Goal: Register for event/course

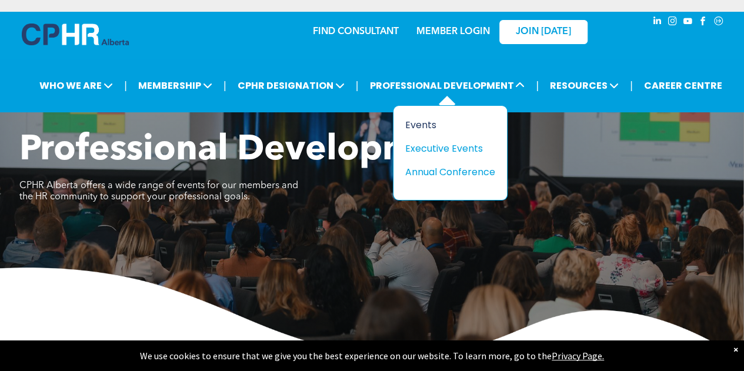
click at [423, 124] on div "Events" at bounding box center [445, 125] width 81 height 15
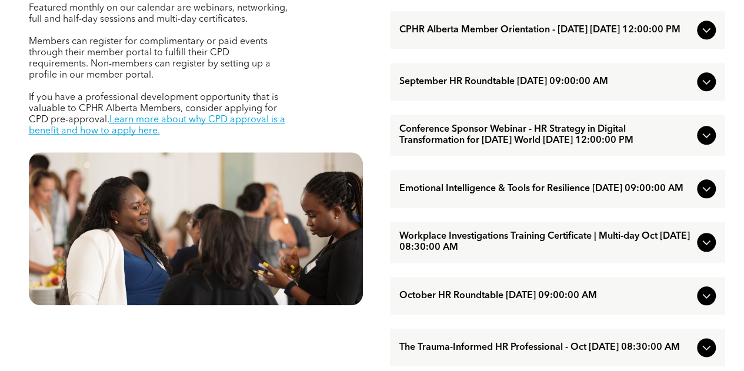
scroll to position [530, 0]
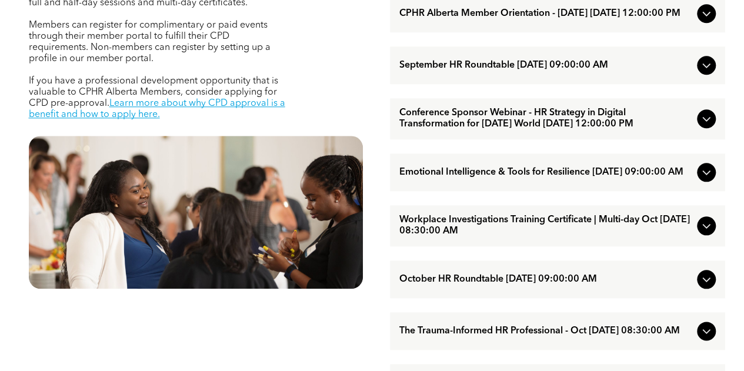
click at [698, 182] on div at bounding box center [706, 172] width 19 height 19
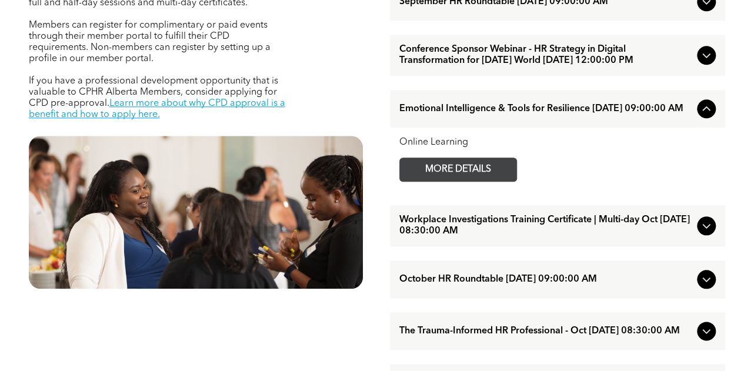
click at [486, 181] on span "MORE DETAILS" at bounding box center [458, 169] width 93 height 23
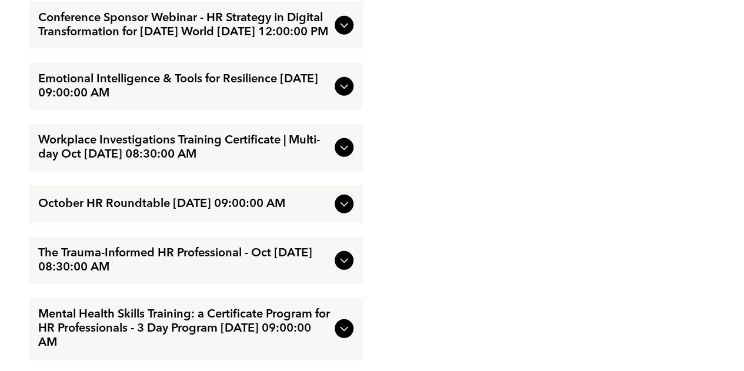
scroll to position [1589, 0]
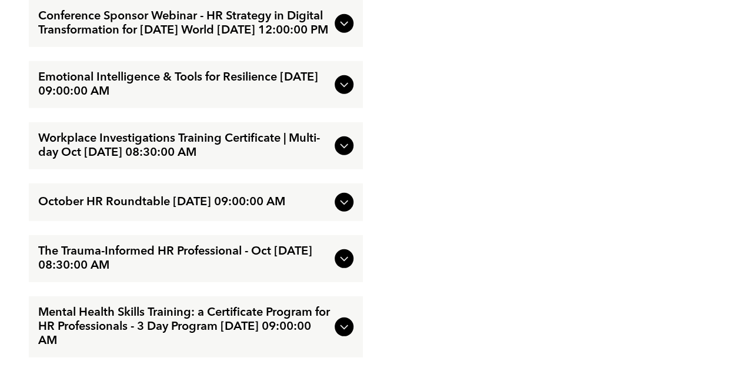
click at [338, 210] on icon at bounding box center [344, 202] width 14 height 14
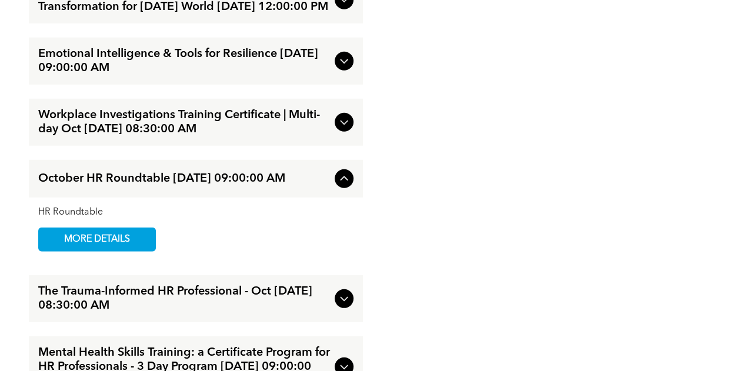
scroll to position [1525, 0]
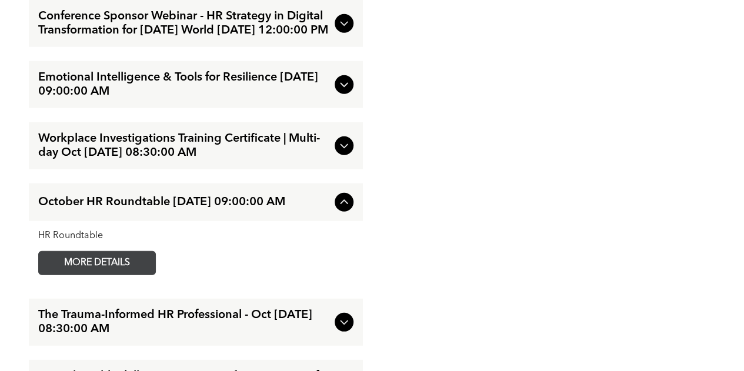
click at [76, 275] on span "MORE DETAILS" at bounding box center [97, 263] width 93 height 23
